Goal: Obtain resource: Download file/media

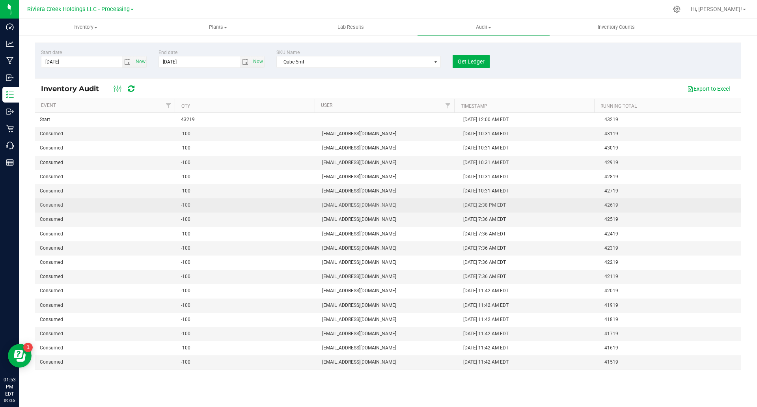
drag, startPoint x: 404, startPoint y: 203, endPoint x: 305, endPoint y: 198, distance: 99.9
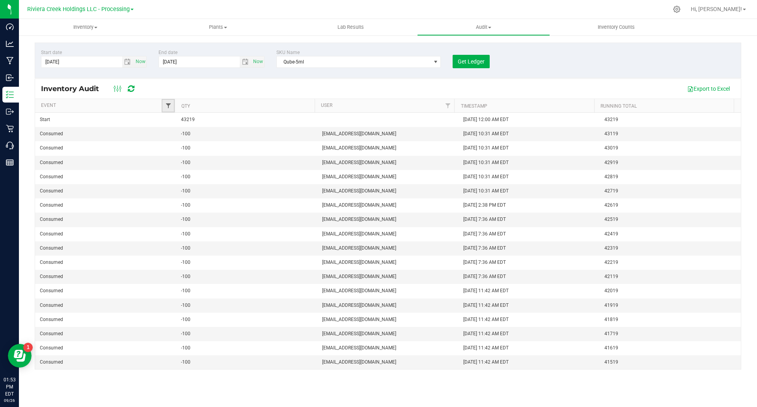
click at [167, 106] on span "Filter" at bounding box center [168, 105] width 6 height 6
click at [192, 171] on span "Receive" at bounding box center [186, 171] width 16 height 5
click at [175, 171] on input "Receive" at bounding box center [171, 171] width 5 height 5
click at [196, 199] on button "Filter" at bounding box center [185, 200] width 38 height 17
checkbox input "true"
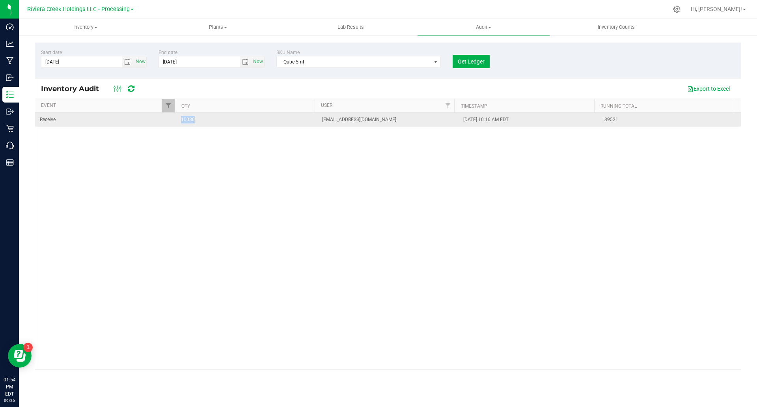
drag, startPoint x: 212, startPoint y: 119, endPoint x: 158, endPoint y: 119, distance: 54.4
click at [158, 119] on tr "Receive 10080 cwalker@rivieracreek.com 8/25/2025 10:16 AM EDT 39521" at bounding box center [387, 120] width 705 height 14
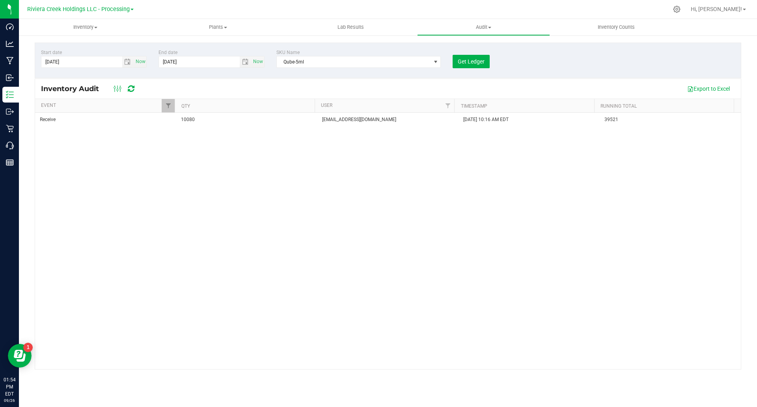
click at [164, 174] on div "Receive 10080 cwalker@rivieracreek.com 8/25/2025 10:16 AM EDT 39521" at bounding box center [387, 241] width 705 height 256
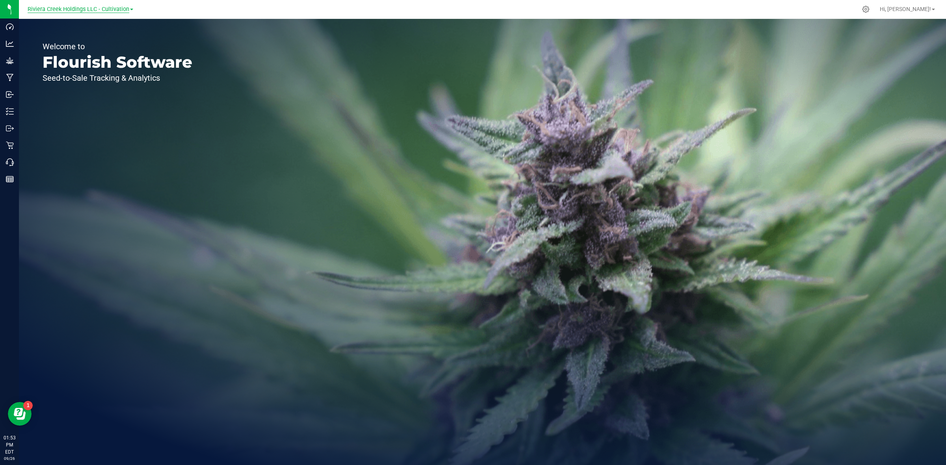
click at [103, 12] on span "Riviera Creek Holdings LLC - Cultivation" at bounding box center [79, 9] width 102 height 7
click at [109, 38] on link "Riviera Creek Holdings LLC - Processing" at bounding box center [80, 38] width 115 height 11
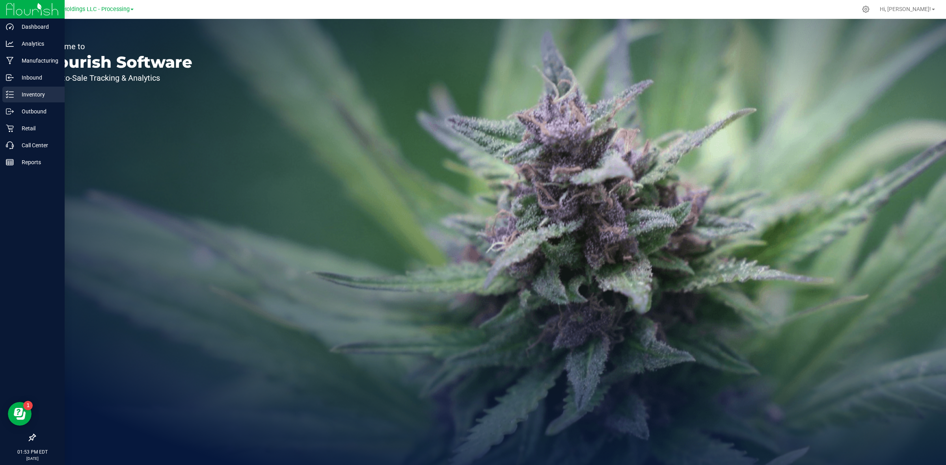
click at [30, 95] on p "Inventory" at bounding box center [37, 94] width 47 height 9
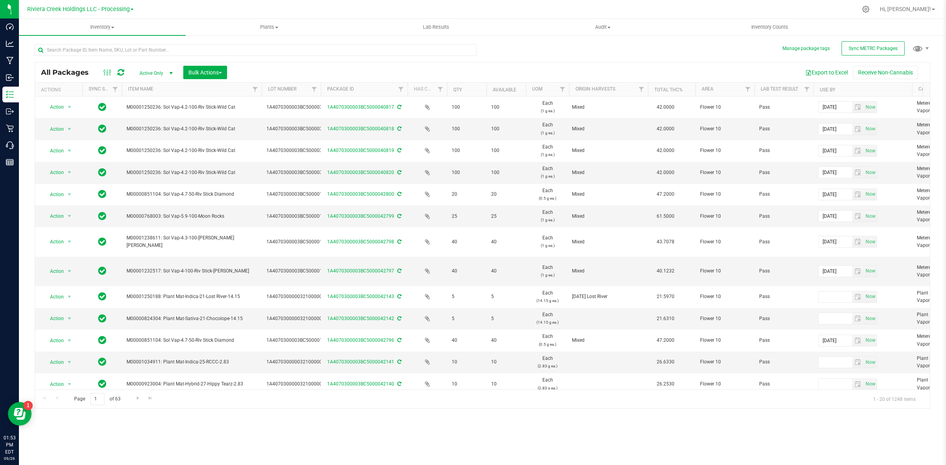
drag, startPoint x: 191, startPoint y: 85, endPoint x: 265, endPoint y: 89, distance: 74.2
click at [265, 89] on div "Actions Sync Status Item Name Lot Number Package ID Has COA Qty Available UOM O…" at bounding box center [479, 89] width 888 height 13
click at [320, 87] on div at bounding box center [321, 90] width 4 height 14
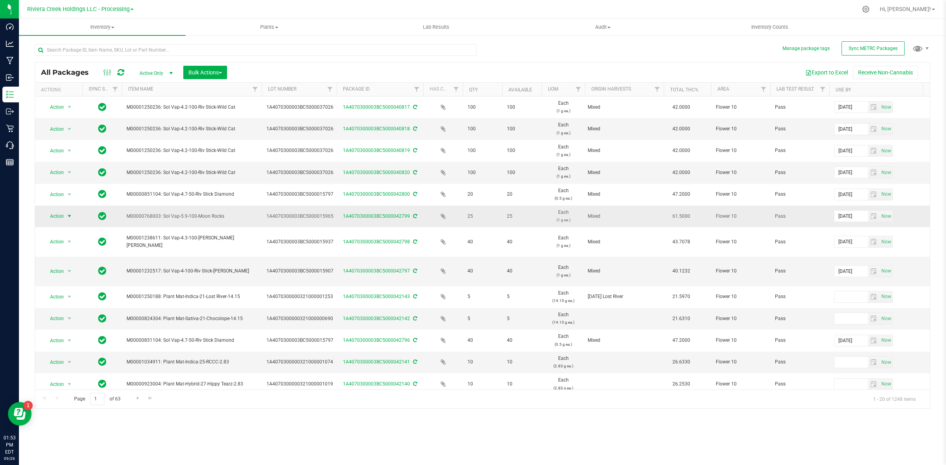
drag, startPoint x: 231, startPoint y: 217, endPoint x: 58, endPoint y: 215, distance: 173.0
click at [140, 214] on span "M00000768003: Sol Vap-5.9-100-Moon Rocks" at bounding box center [192, 216] width 130 height 7
drag, startPoint x: 126, startPoint y: 216, endPoint x: 220, endPoint y: 221, distance: 93.9
click at [220, 220] on span "M00000768003: Sol Vap-5.9-100-Moon Rocks" at bounding box center [192, 216] width 130 height 7
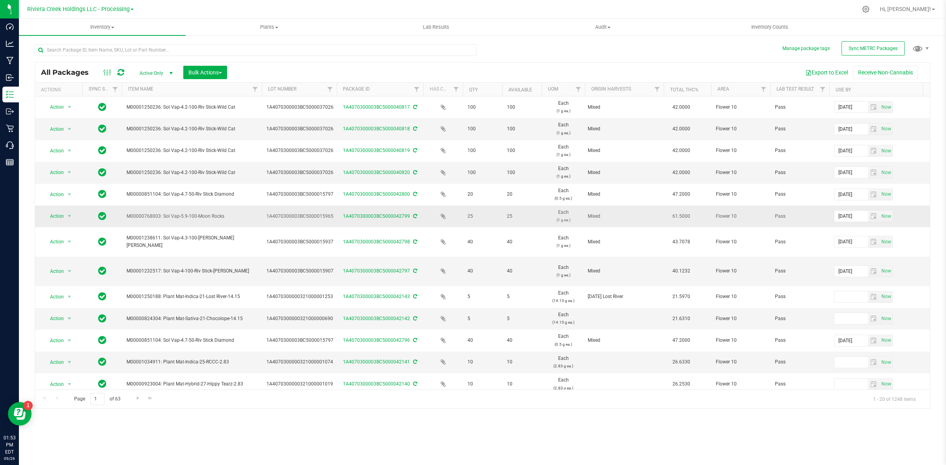
click at [221, 220] on span "M00000768003: Sol Vap-5.9-100-Moon Rocks" at bounding box center [192, 216] width 130 height 7
drag, startPoint x: 225, startPoint y: 219, endPoint x: 123, endPoint y: 216, distance: 101.3
click at [123, 216] on td "M00000768003: Sol Vap-5.9-100-Moon Rocks" at bounding box center [192, 217] width 140 height 22
click at [127, 216] on span "M00000768003: Sol Vap-5.9-100-Moon Rocks" at bounding box center [192, 216] width 130 height 7
drag, startPoint x: 127, startPoint y: 214, endPoint x: 248, endPoint y: 216, distance: 121.0
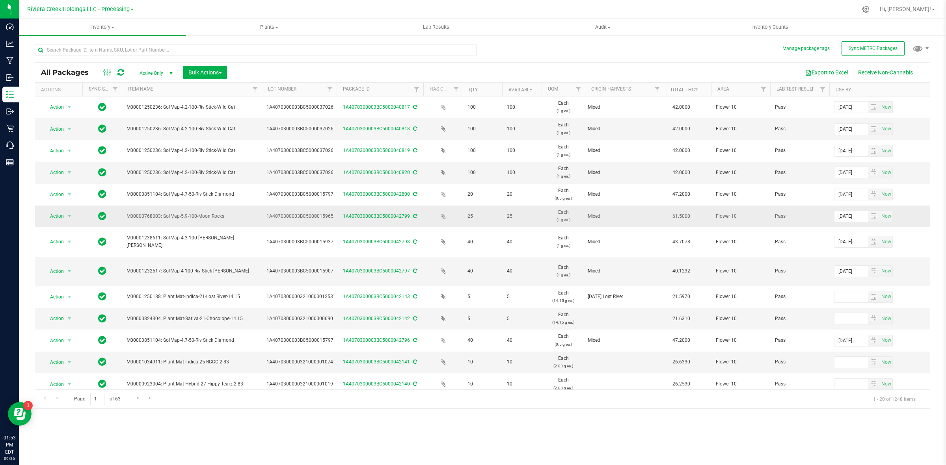
click at [248, 216] on span "M00000768003: Sol Vap-5.9-100-Moon Rocks" at bounding box center [192, 216] width 130 height 7
click at [247, 216] on span "M00000768003: Sol Vap-5.9-100-Moon Rocks" at bounding box center [192, 216] width 130 height 7
drag, startPoint x: 243, startPoint y: 215, endPoint x: 128, endPoint y: 217, distance: 114.7
click at [128, 217] on span "M00000768003: Sol Vap-5.9-100-Moon Rocks" at bounding box center [192, 216] width 130 height 7
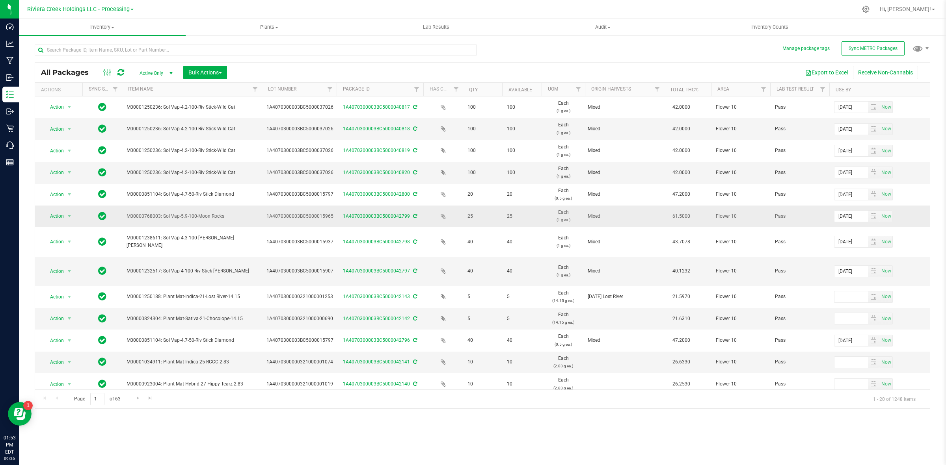
drag, startPoint x: 128, startPoint y: 217, endPoint x: 241, endPoint y: 215, distance: 112.7
click at [241, 215] on span "M00000768003: Sol Vap-5.9-100-Moon Rocks" at bounding box center [192, 216] width 130 height 7
click at [98, 10] on span "Riviera Creek Holdings LLC - Processing" at bounding box center [78, 9] width 102 height 7
click at [106, 27] on link "Riviera Creek Holdings LLC - Cultivation" at bounding box center [80, 27] width 115 height 11
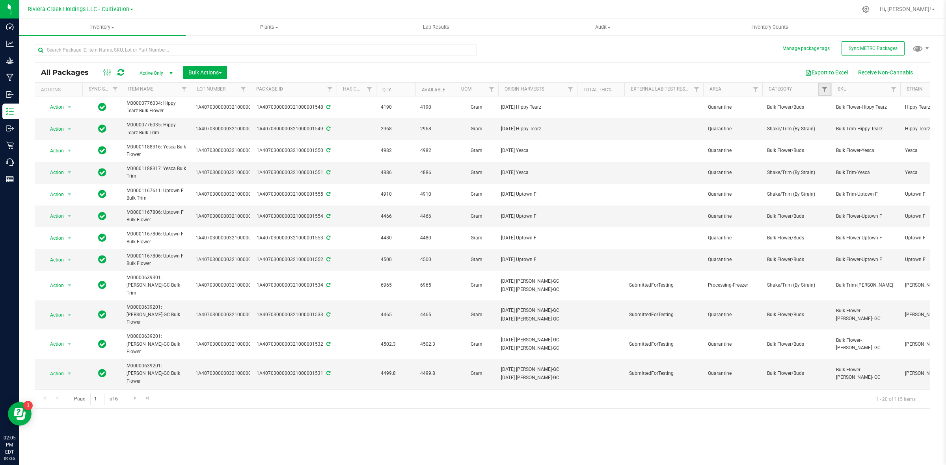
click at [826, 85] on link "Filter" at bounding box center [824, 89] width 13 height 13
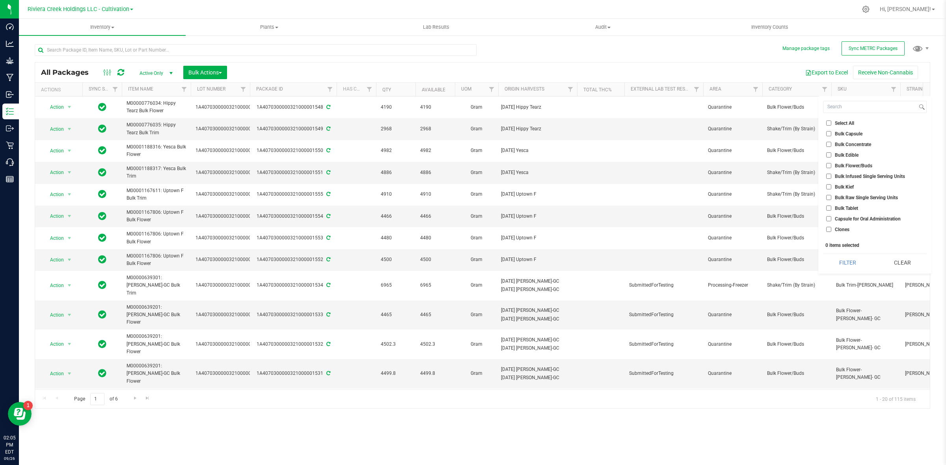
click at [850, 166] on span "Bulk Flower/Buds" at bounding box center [853, 166] width 37 height 5
click at [831, 166] on input "Bulk Flower/Buds" at bounding box center [828, 165] width 5 height 5
checkbox input "true"
click at [844, 257] on button "Filter" at bounding box center [847, 262] width 49 height 17
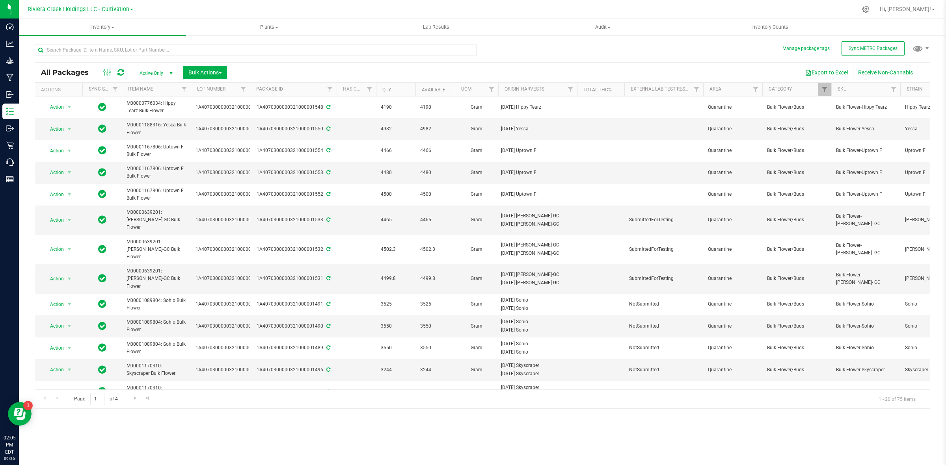
scroll to position [0, 62]
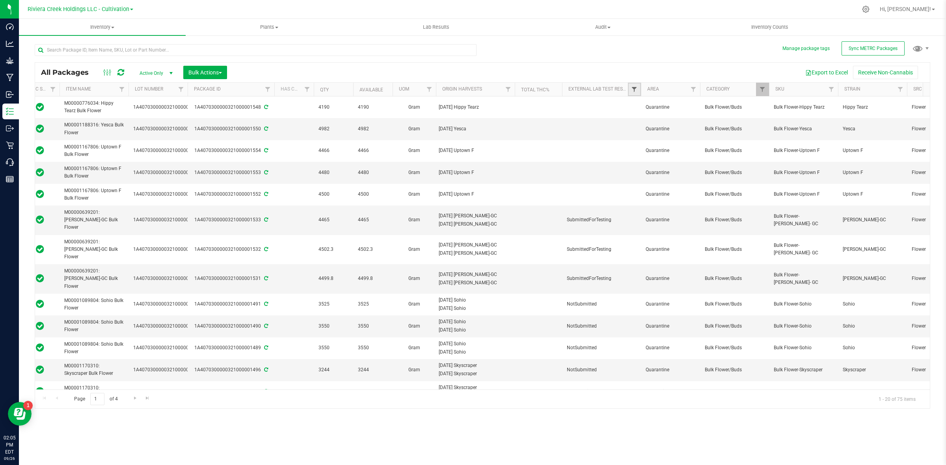
click at [635, 89] on span "Filter" at bounding box center [634, 89] width 6 height 6
click at [663, 175] on span "SubmittedForTesting" at bounding box center [666, 176] width 44 height 5
click at [640, 175] on input "SubmittedForTesting" at bounding box center [637, 176] width 5 height 5
checkbox input "true"
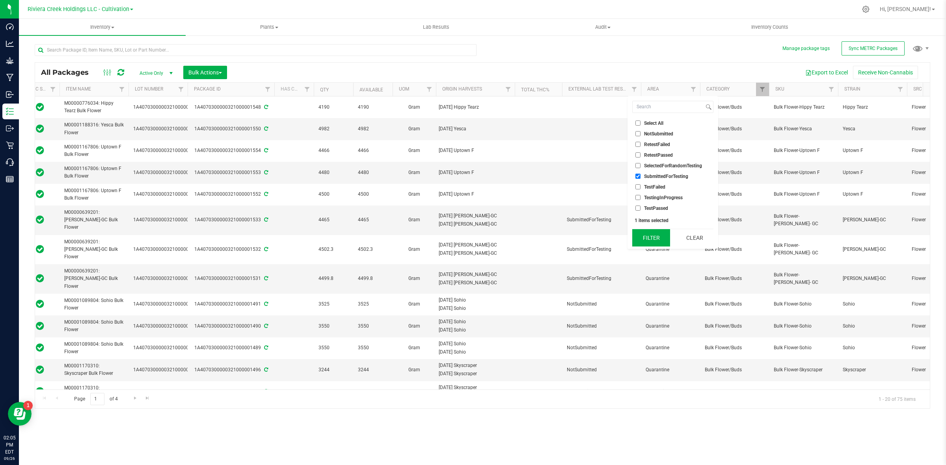
click at [650, 234] on button "Filter" at bounding box center [651, 237] width 38 height 17
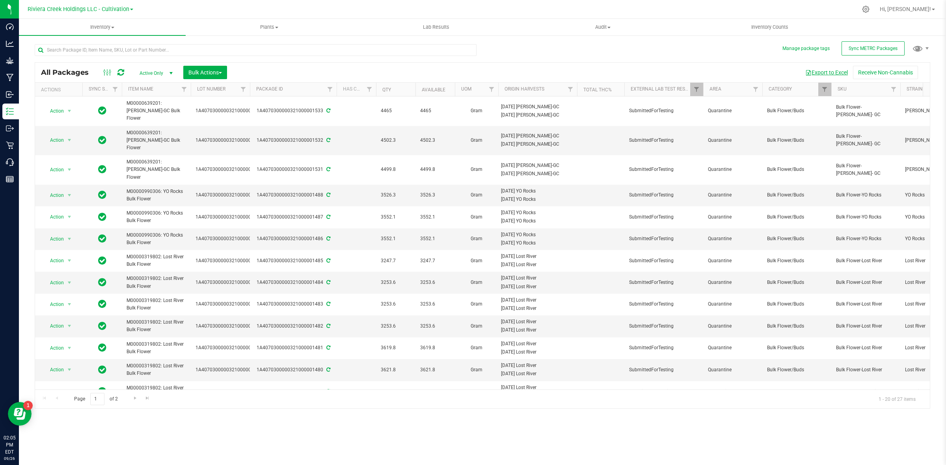
click at [817, 70] on button "Export to Excel" at bounding box center [826, 72] width 53 height 13
click at [922, 9] on span "Hi, [PERSON_NAME]!" at bounding box center [905, 9] width 51 height 6
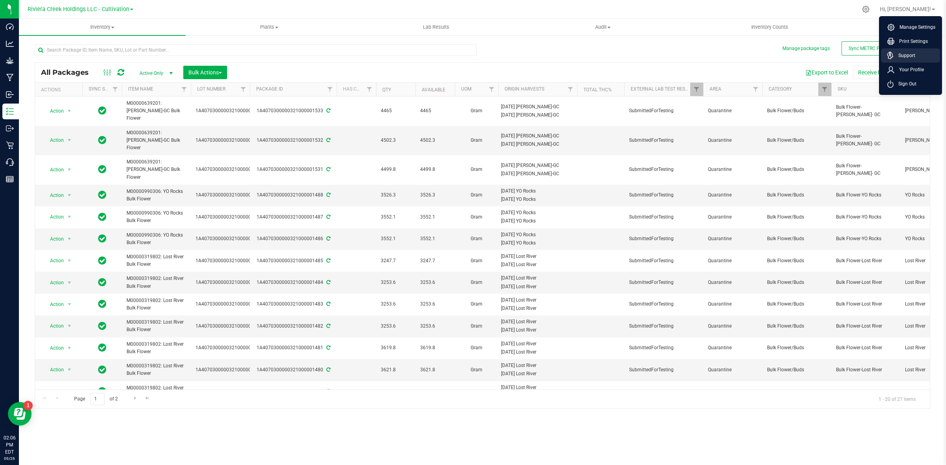
click at [913, 58] on span "Support" at bounding box center [904, 56] width 22 height 8
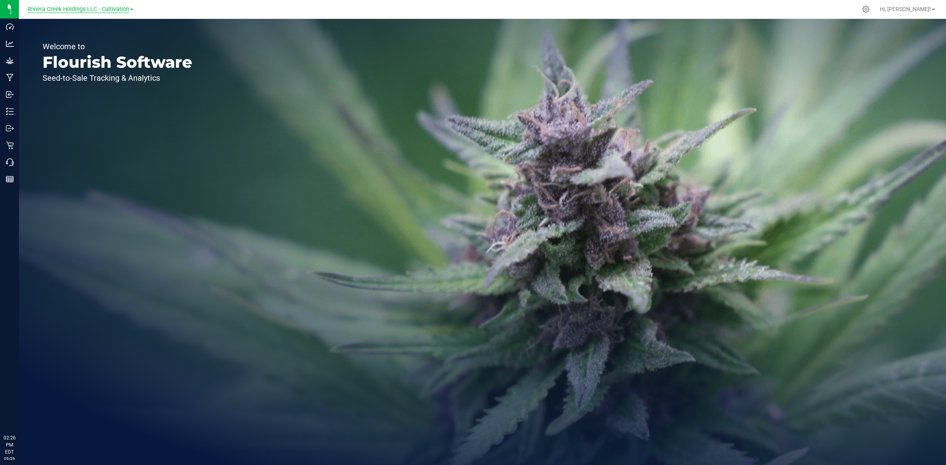
click at [117, 9] on span "Riviera Creek Holdings LLC - Cultivation" at bounding box center [79, 9] width 102 height 7
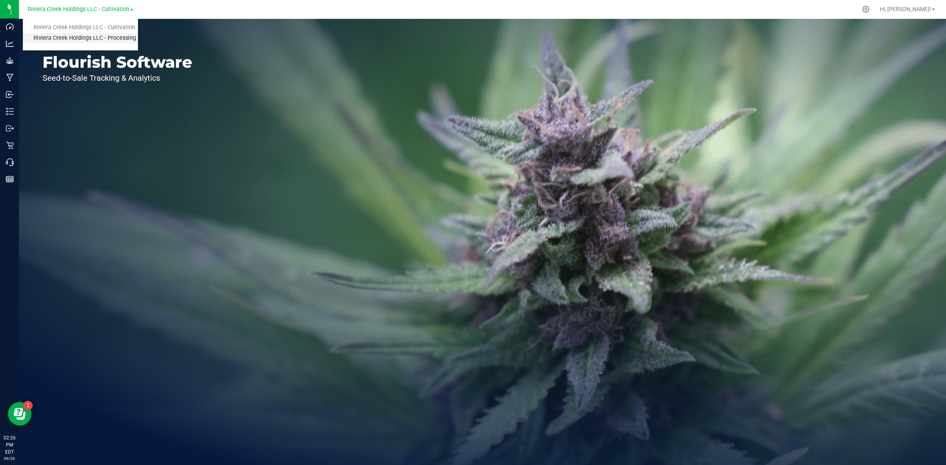
click at [126, 35] on link "Riviera Creek Holdings LLC - Processing" at bounding box center [80, 38] width 115 height 11
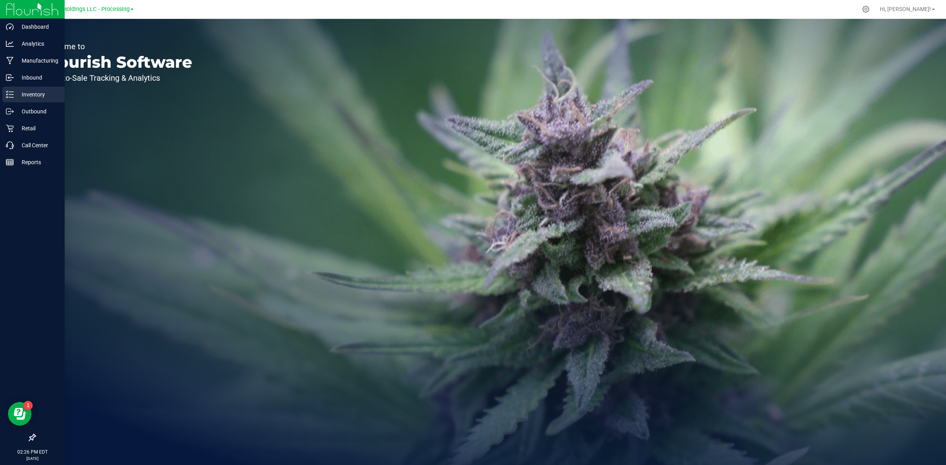
click at [10, 93] on icon at bounding box center [10, 95] width 8 height 8
